Goal: Task Accomplishment & Management: Manage account settings

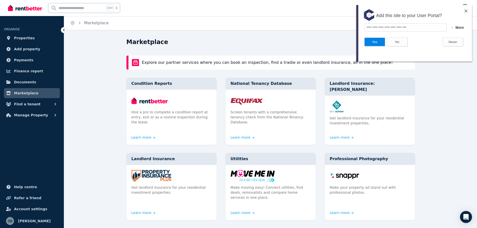
click at [466, 11] on img at bounding box center [466, 11] width 3 height 3
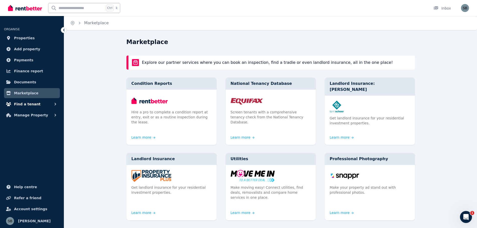
click at [28, 103] on span "Find a tenant" at bounding box center [27, 104] width 27 height 6
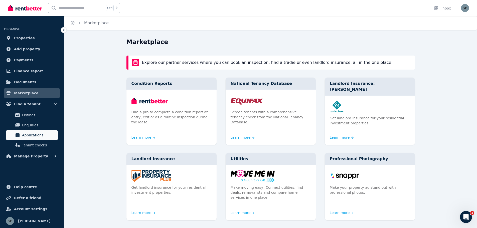
click at [29, 136] on span "Applications" at bounding box center [39, 135] width 34 height 6
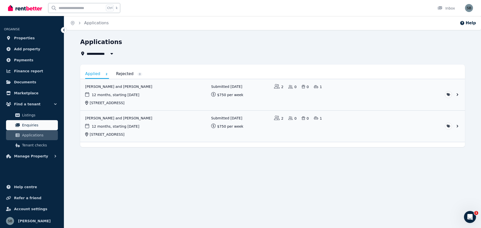
click at [32, 124] on span "Enquiries" at bounding box center [39, 125] width 34 height 6
